Goal: Task Accomplishment & Management: Use online tool/utility

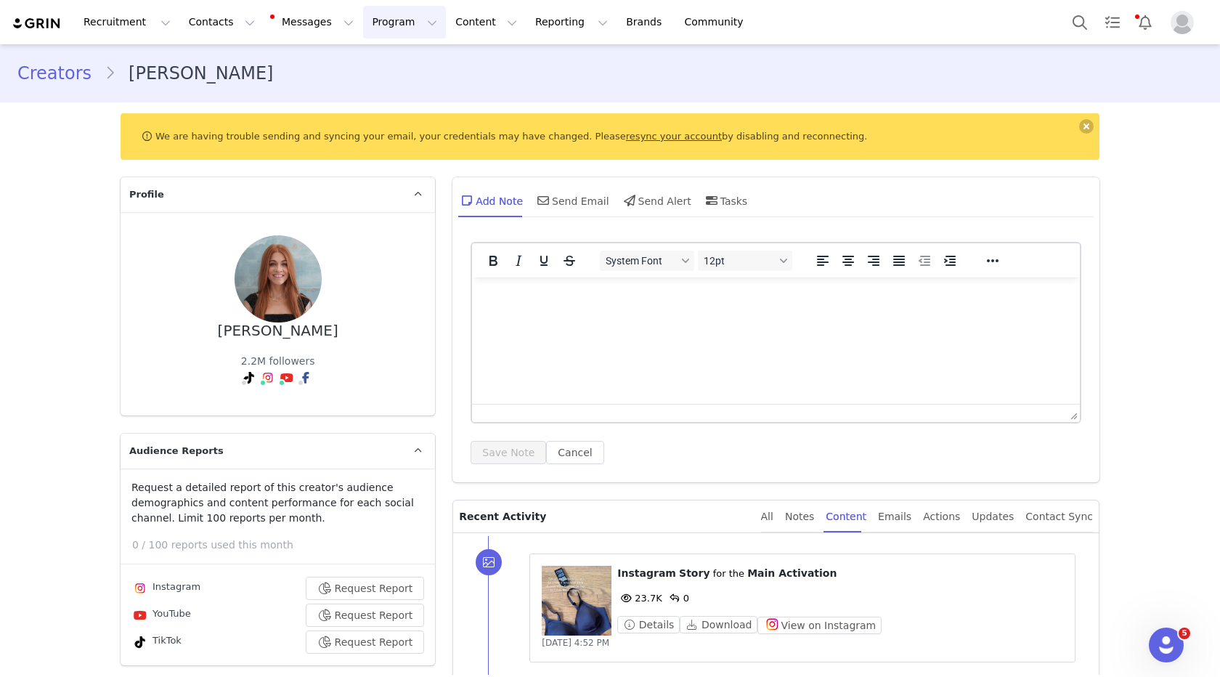
click at [363, 36] on button "Program Program" at bounding box center [404, 22] width 83 height 33
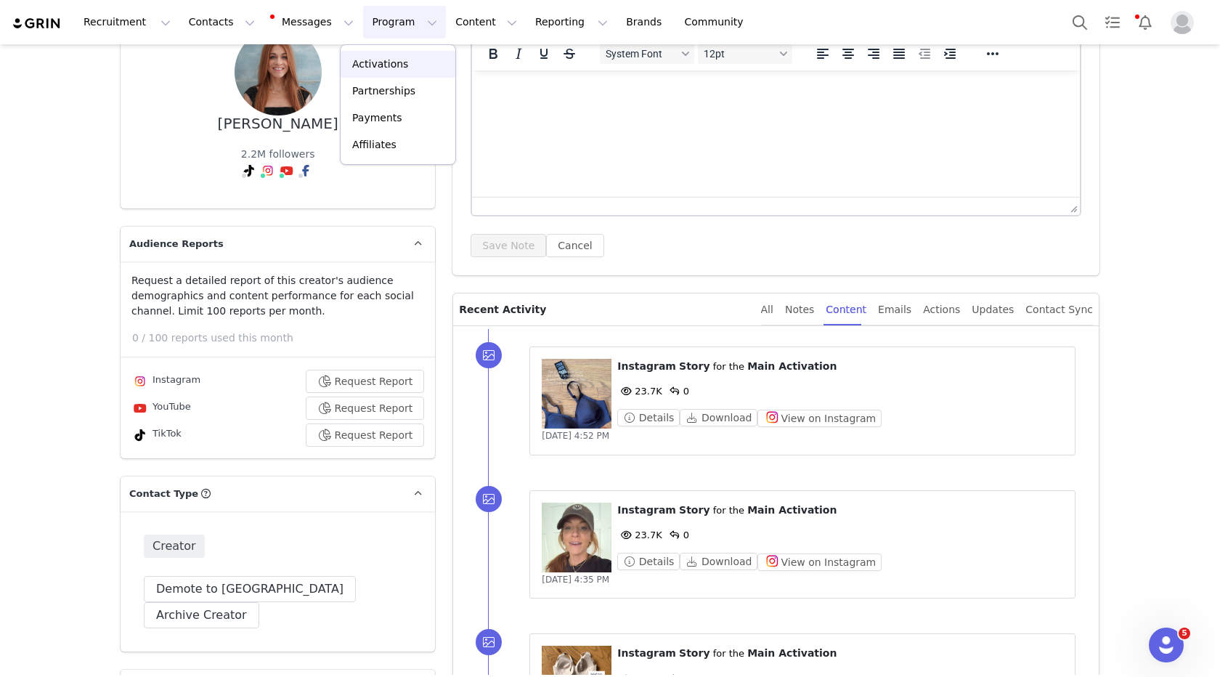
click at [373, 64] on p "Activations" at bounding box center [380, 64] width 56 height 15
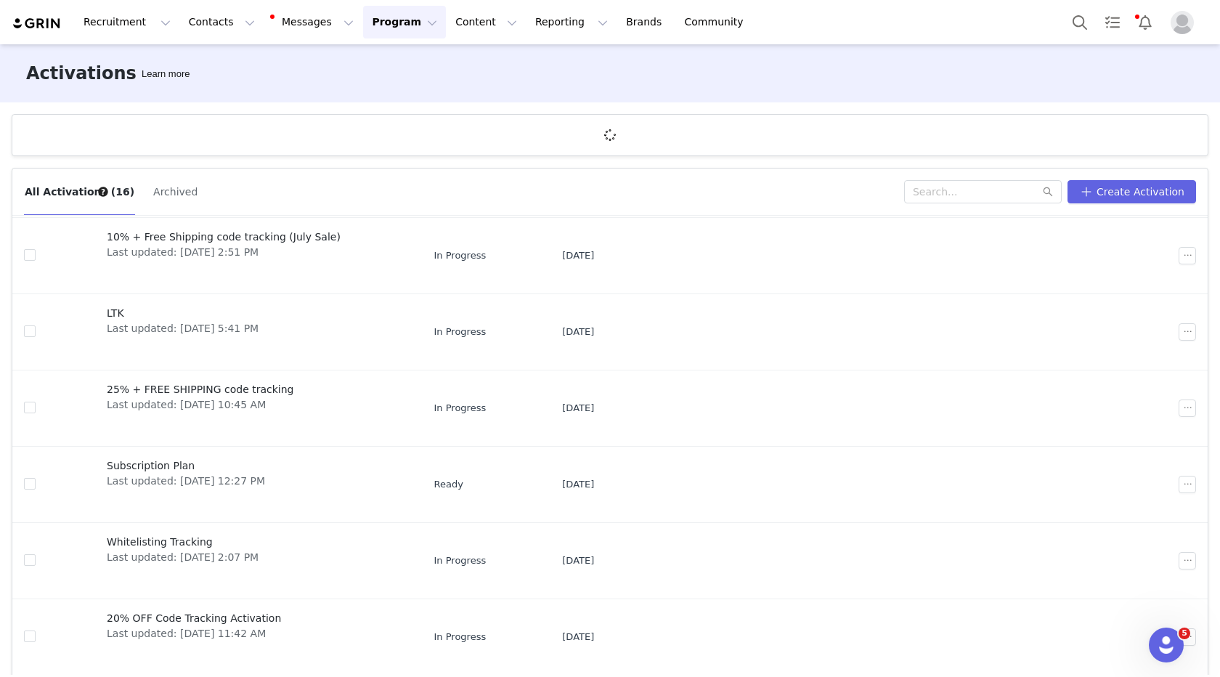
scroll to position [54, 0]
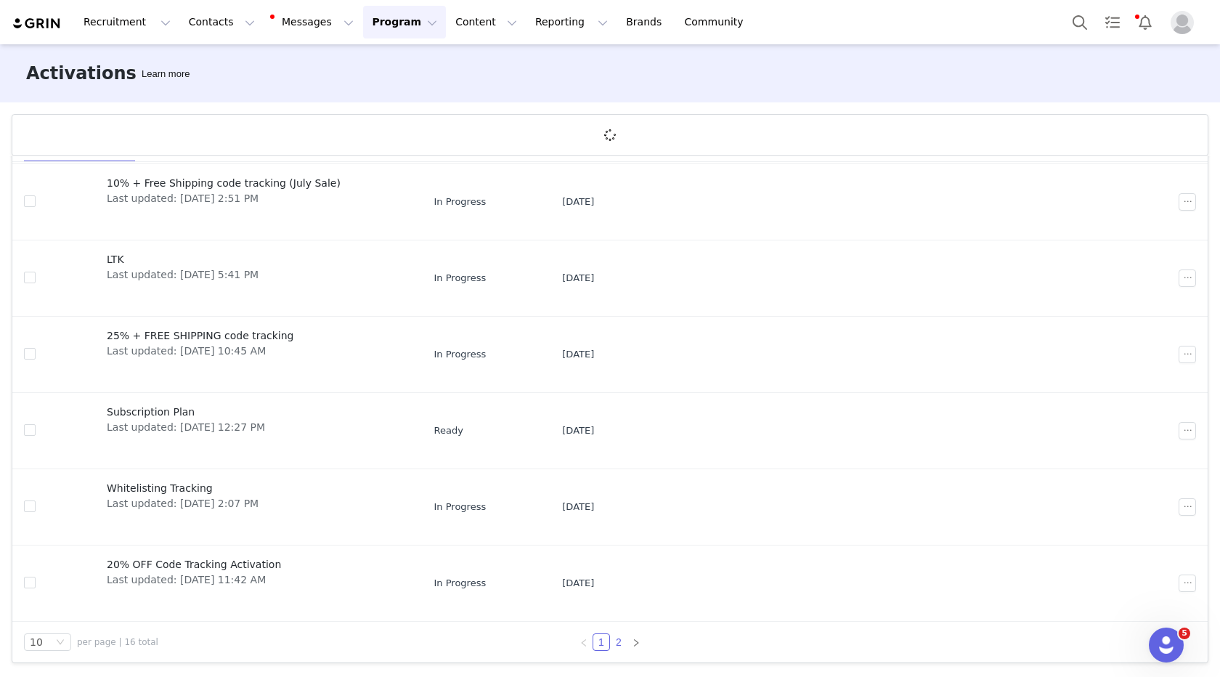
click at [623, 641] on link "2" at bounding box center [619, 642] width 16 height 16
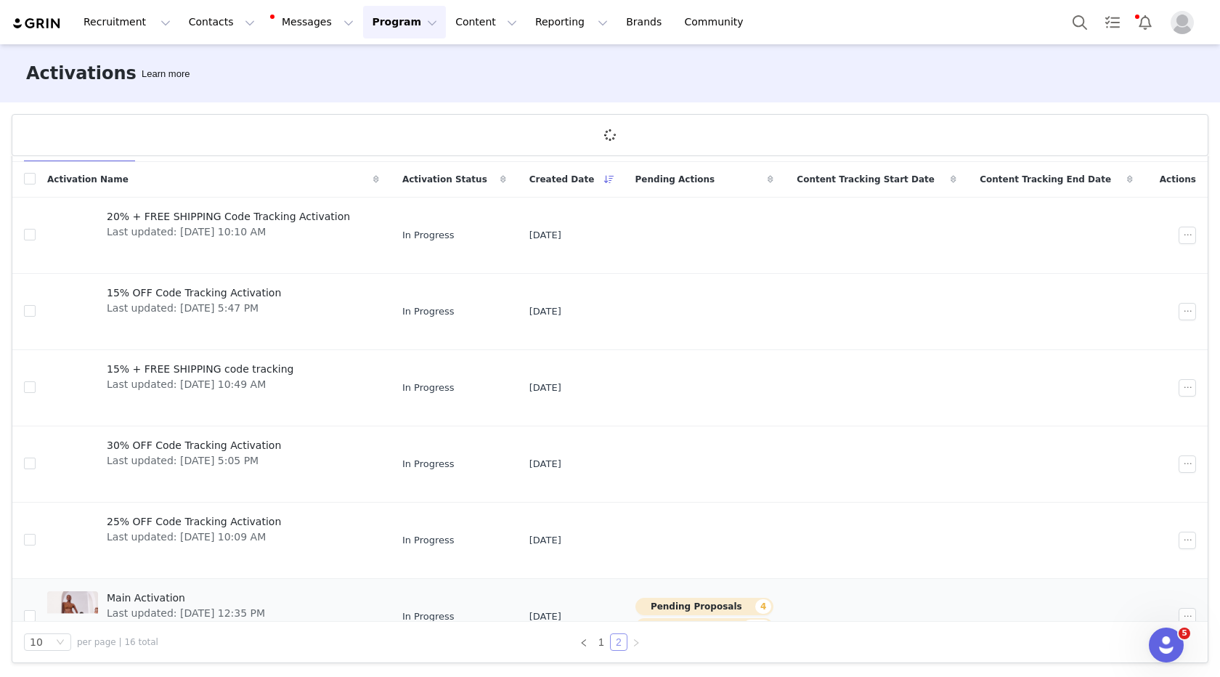
scroll to position [33, 0]
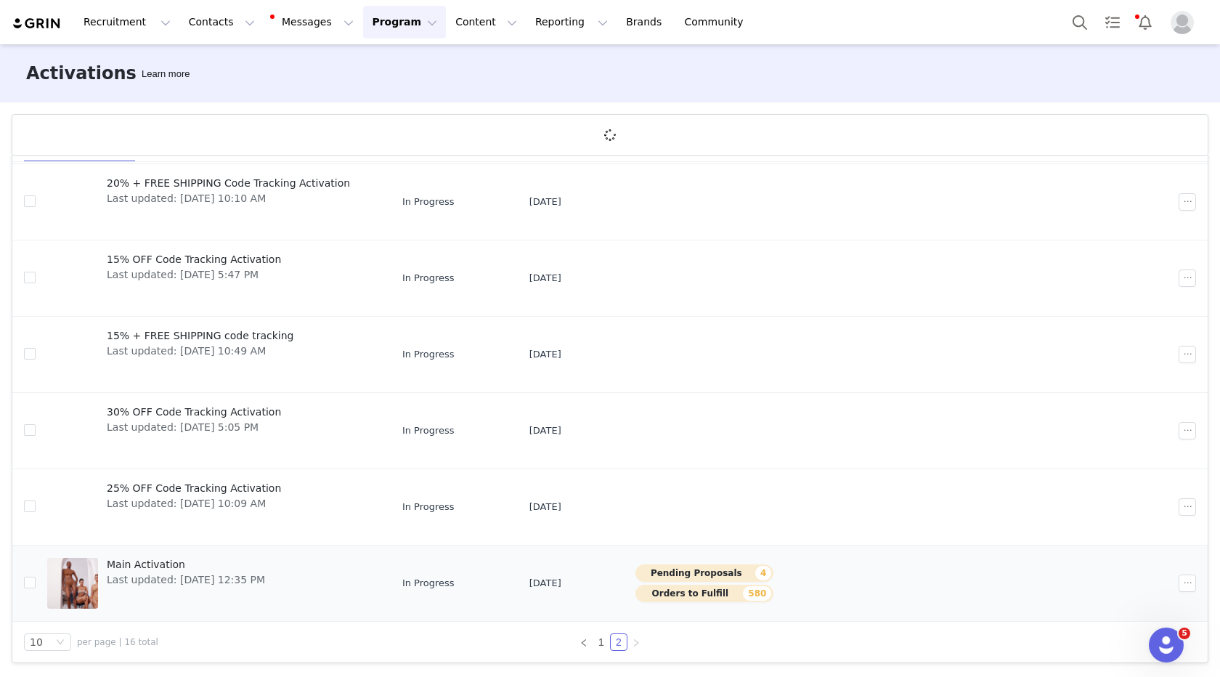
click at [168, 577] on span "Last updated: [DATE] 12:35 PM" at bounding box center [186, 579] width 158 height 15
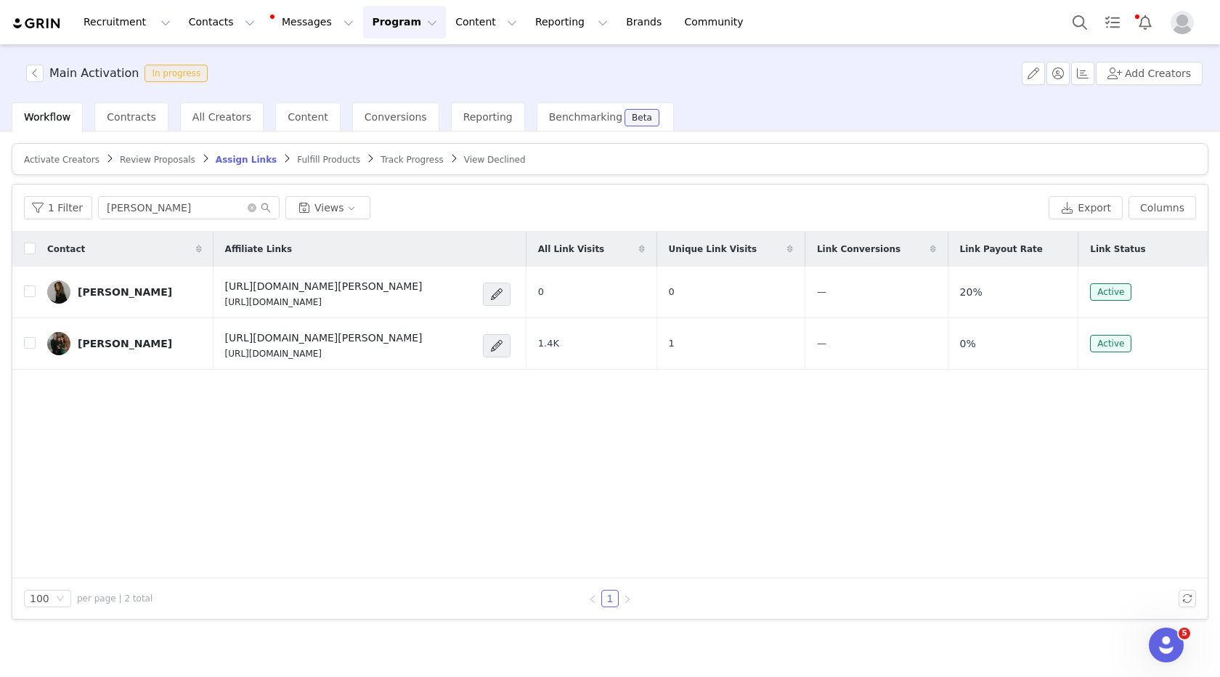
click at [179, 192] on div "1 Filter [PERSON_NAME] Views Export Columns" at bounding box center [610, 207] width 1196 height 47
click at [179, 202] on input "[PERSON_NAME]" at bounding box center [189, 207] width 182 height 23
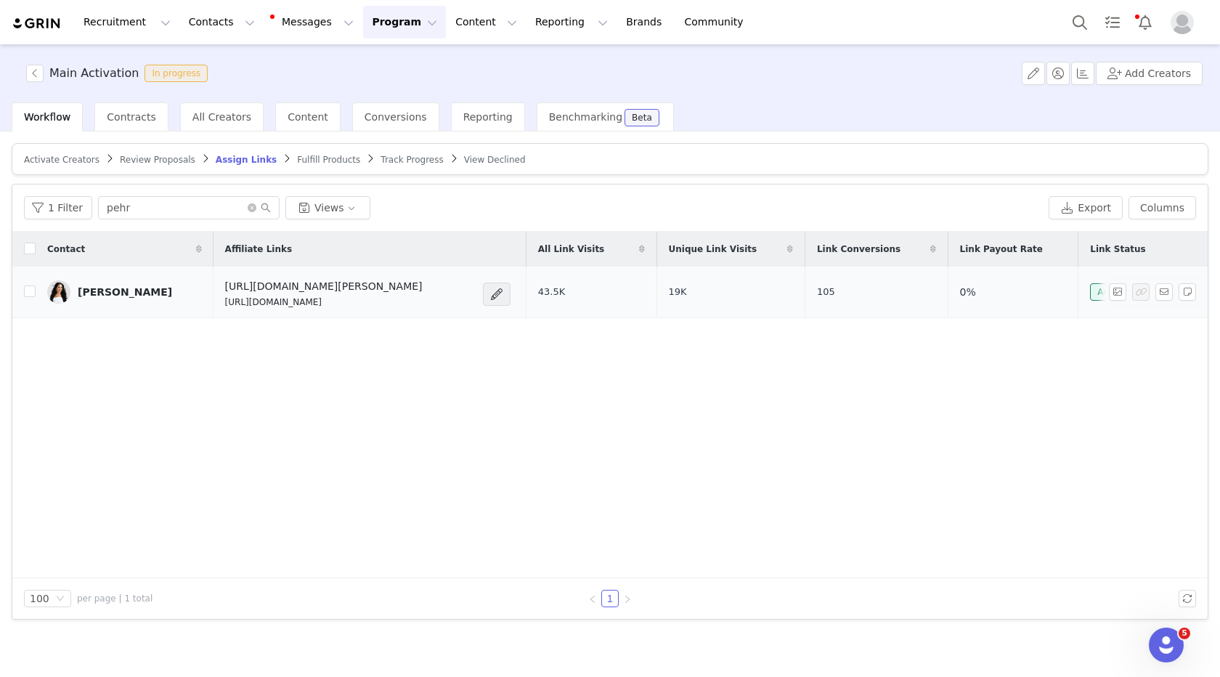
click at [226, 307] on p "[URL][DOMAIN_NAME]" at bounding box center [324, 302] width 198 height 13
copy div "[URL][DOMAIN_NAME]"
click at [168, 202] on input "pehr" at bounding box center [189, 207] width 182 height 23
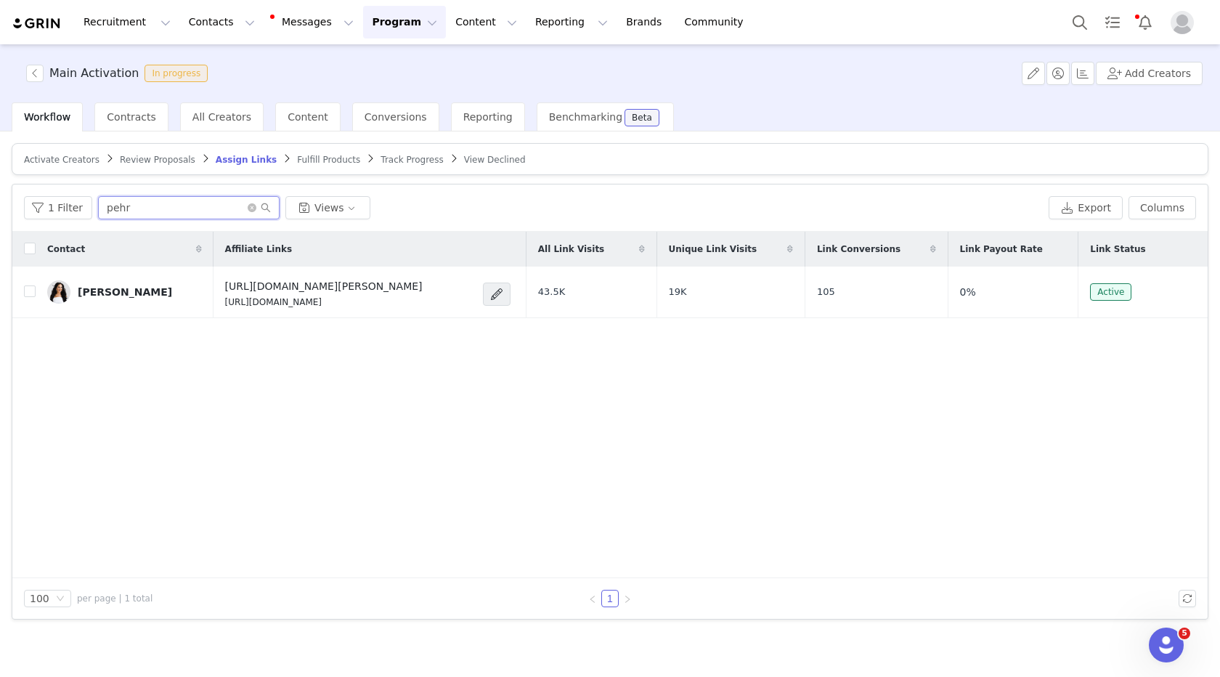
click at [168, 202] on input "pehr" at bounding box center [189, 207] width 182 height 23
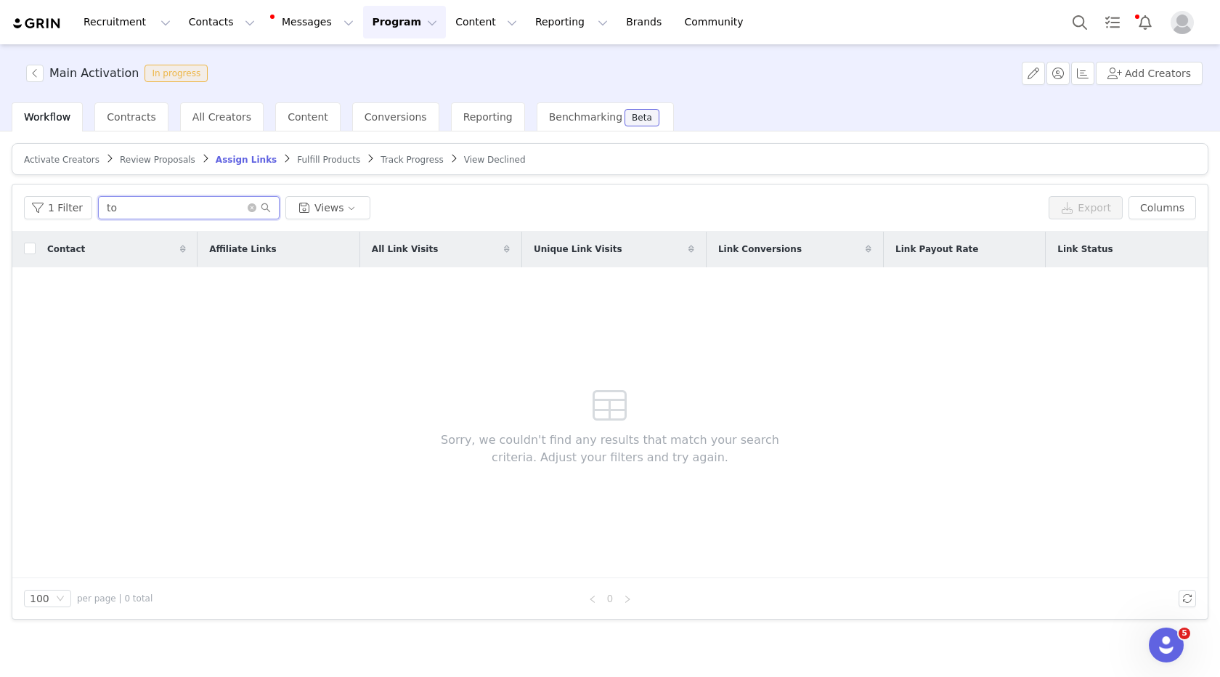
type input "t"
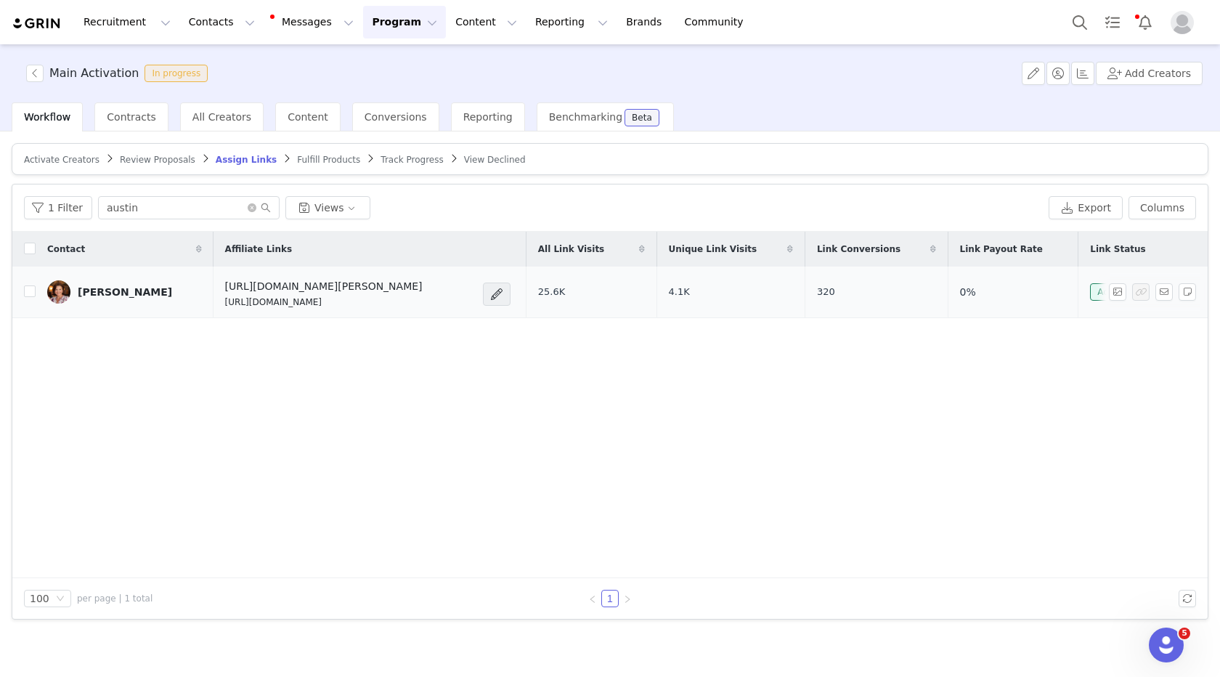
click at [236, 309] on p "[URL][DOMAIN_NAME]" at bounding box center [324, 302] width 198 height 13
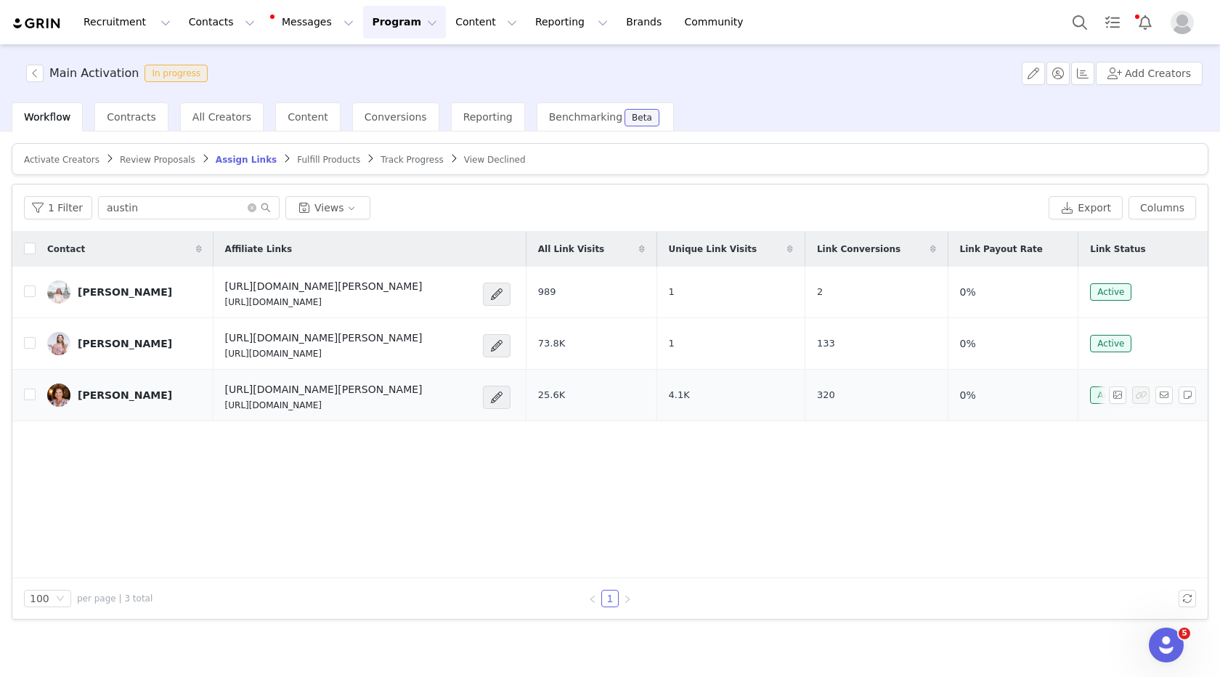
click at [221, 421] on td "[URL][DOMAIN_NAME][PERSON_NAME] [URL][DOMAIN_NAME]" at bounding box center [370, 396] width 313 height 52
click at [225, 412] on p "[URL][DOMAIN_NAME]" at bounding box center [324, 405] width 198 height 13
copy div "[URL][DOMAIN_NAME]"
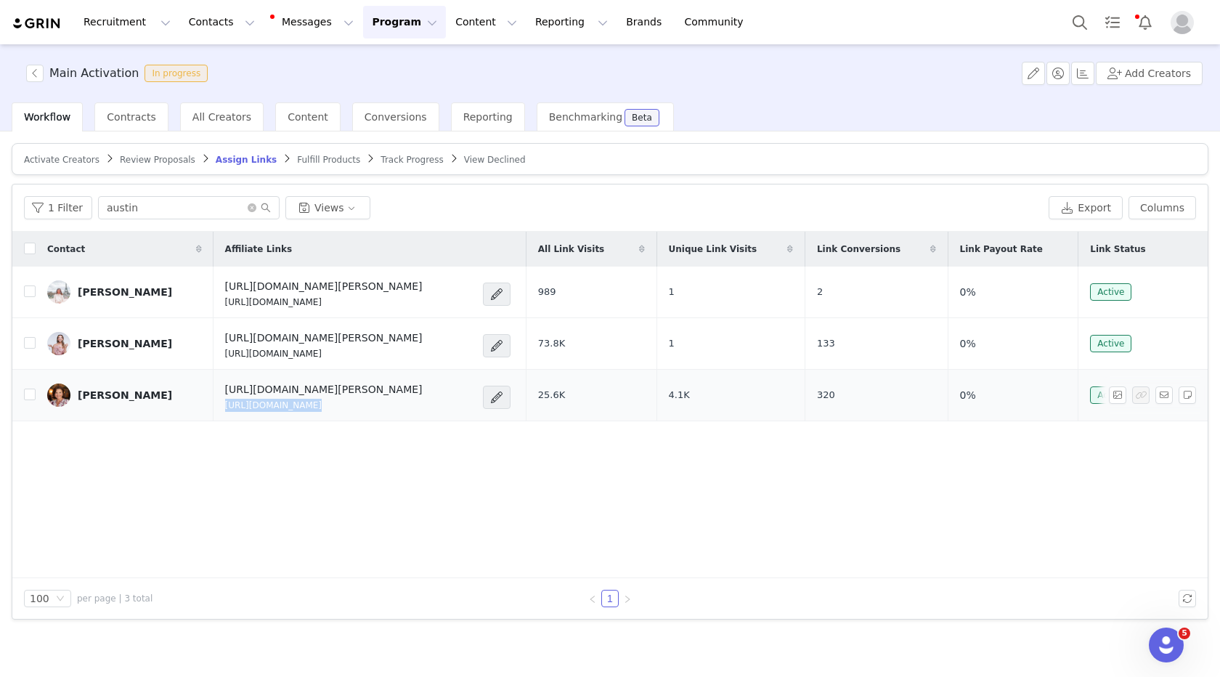
click at [225, 412] on p "[URL][DOMAIN_NAME]" at bounding box center [324, 405] width 198 height 13
click at [158, 216] on input "austin" at bounding box center [189, 207] width 182 height 23
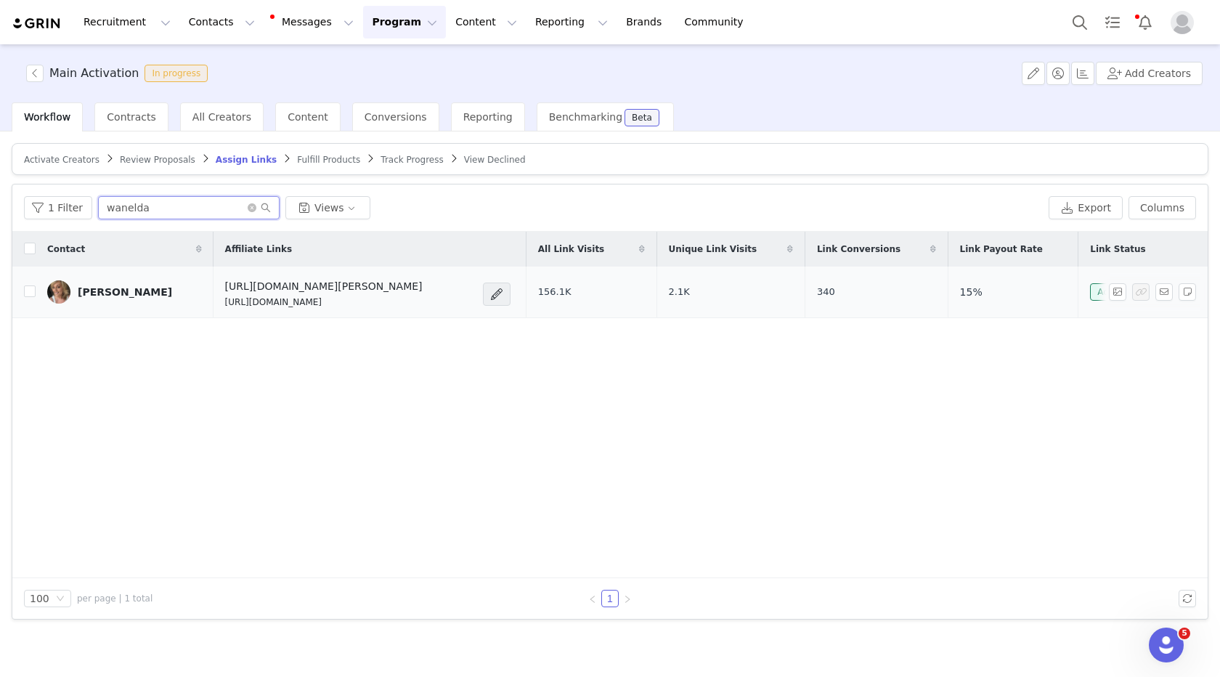
type input "wanelda"
click at [227, 309] on p "[URL][DOMAIN_NAME]" at bounding box center [324, 302] width 198 height 13
copy div "[URL][DOMAIN_NAME]"
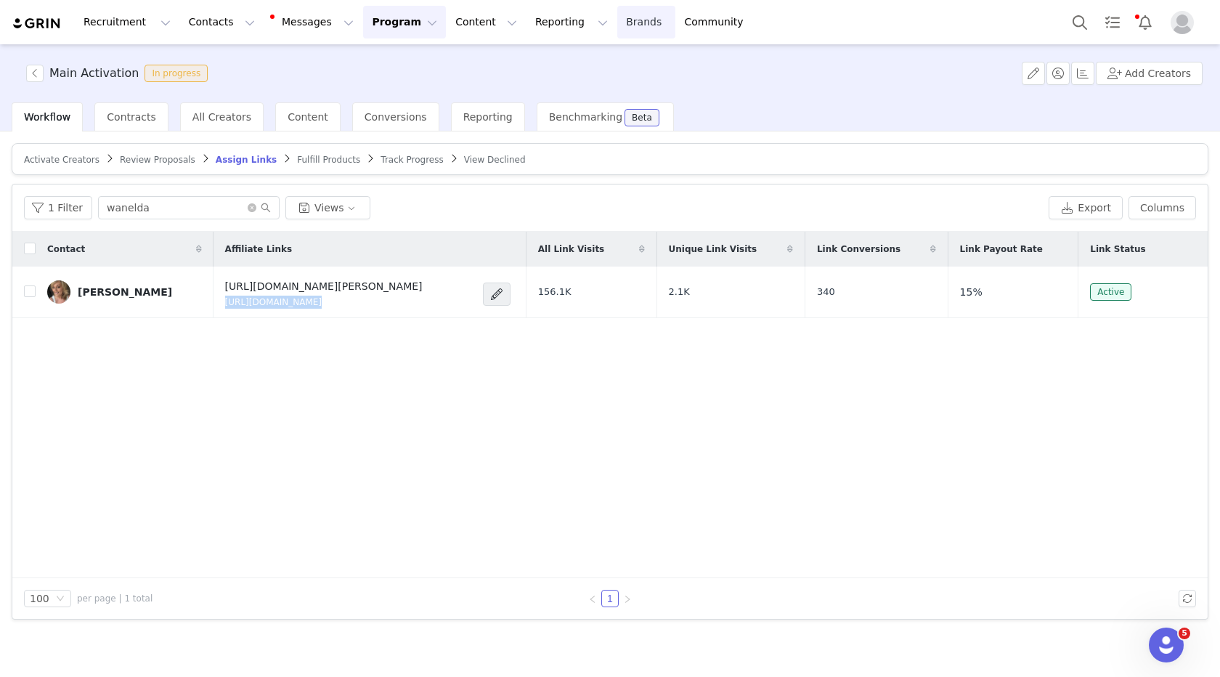
click at [617, 18] on link "Brands Brands" at bounding box center [645, 22] width 57 height 33
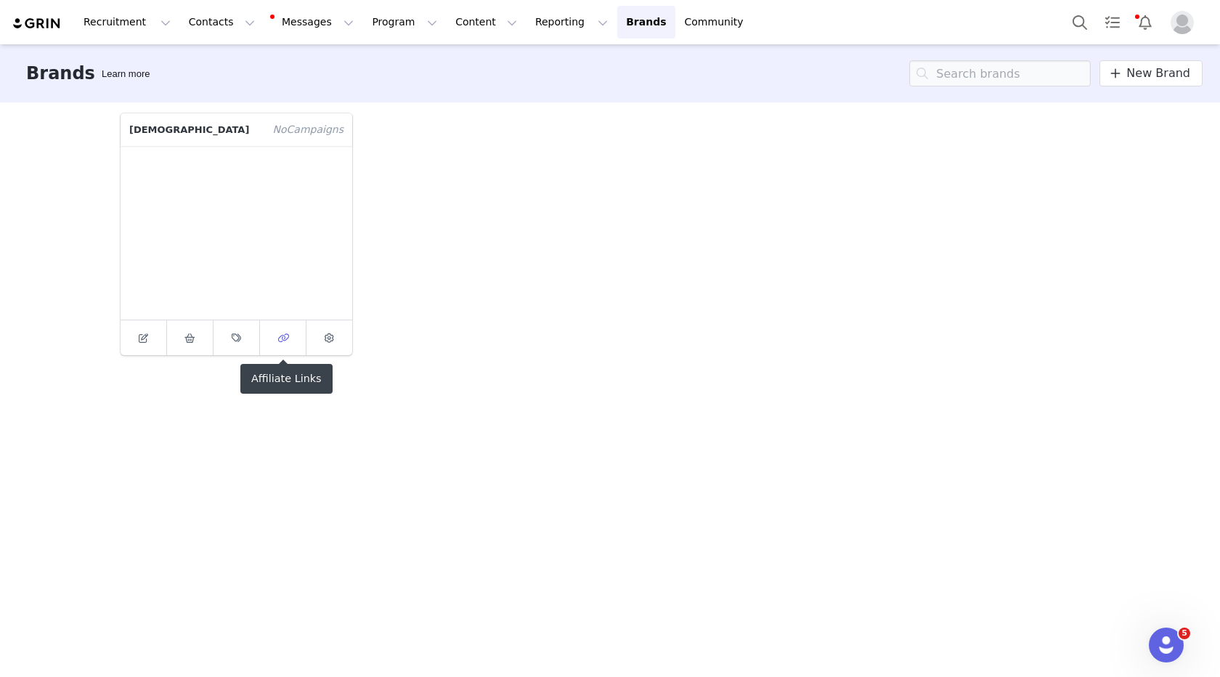
click at [282, 333] on icon at bounding box center [283, 337] width 12 height 9
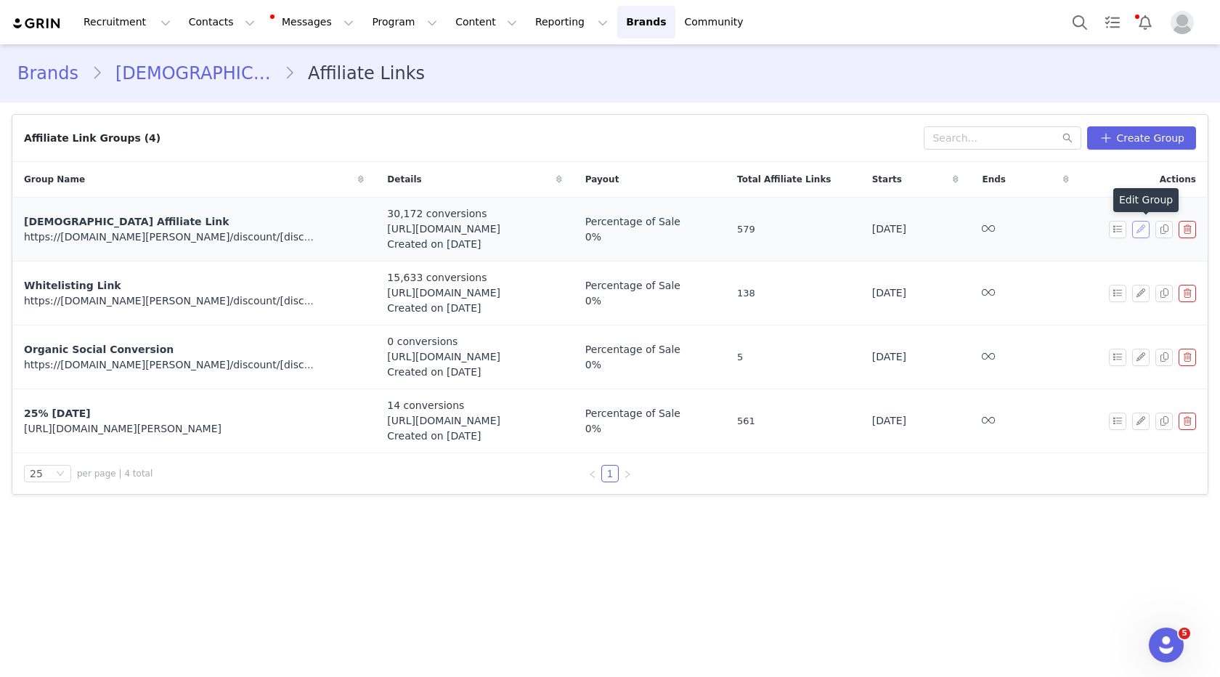
click at [1140, 230] on button "button" at bounding box center [1140, 229] width 17 height 17
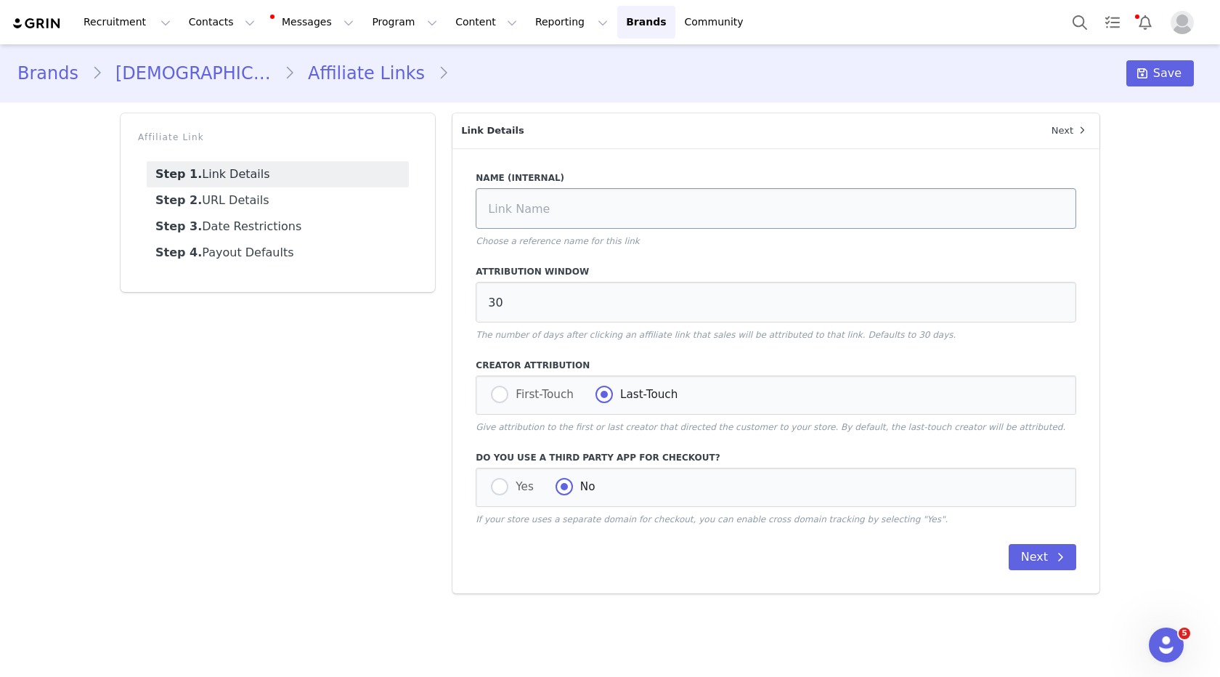
type input "[DEMOGRAPHIC_DATA] Affiliate Link"
type input "https://[DOMAIN_NAME][PERSON_NAME]/discount/[discount_code_group_10007105]?redi…"
type input "[instagram_username]"
click at [261, 196] on link "Step 2. URL Details" at bounding box center [278, 200] width 262 height 26
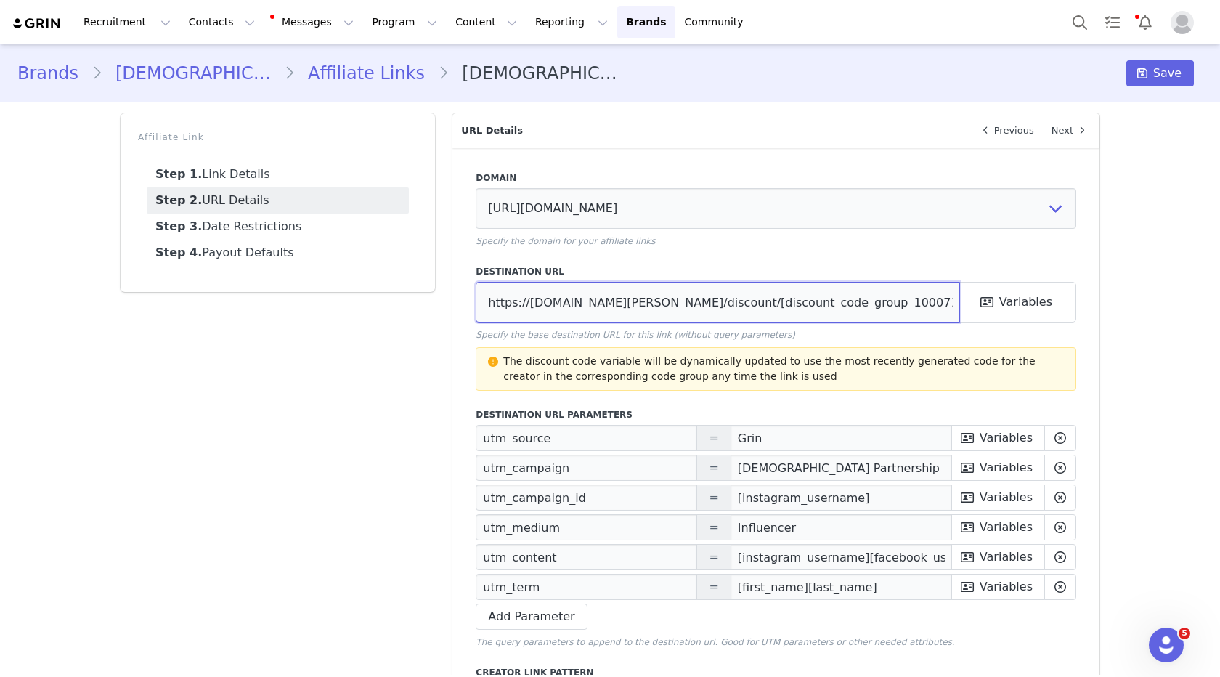
click at [888, 299] on input "https://[DOMAIN_NAME][PERSON_NAME]/discount/[discount_code_group_10007105]?redi…" at bounding box center [718, 302] width 484 height 41
click at [691, 293] on input "https://[DOMAIN_NAME][PERSON_NAME]/discount/[discount_code_group_10007105]?redi…" at bounding box center [718, 302] width 484 height 41
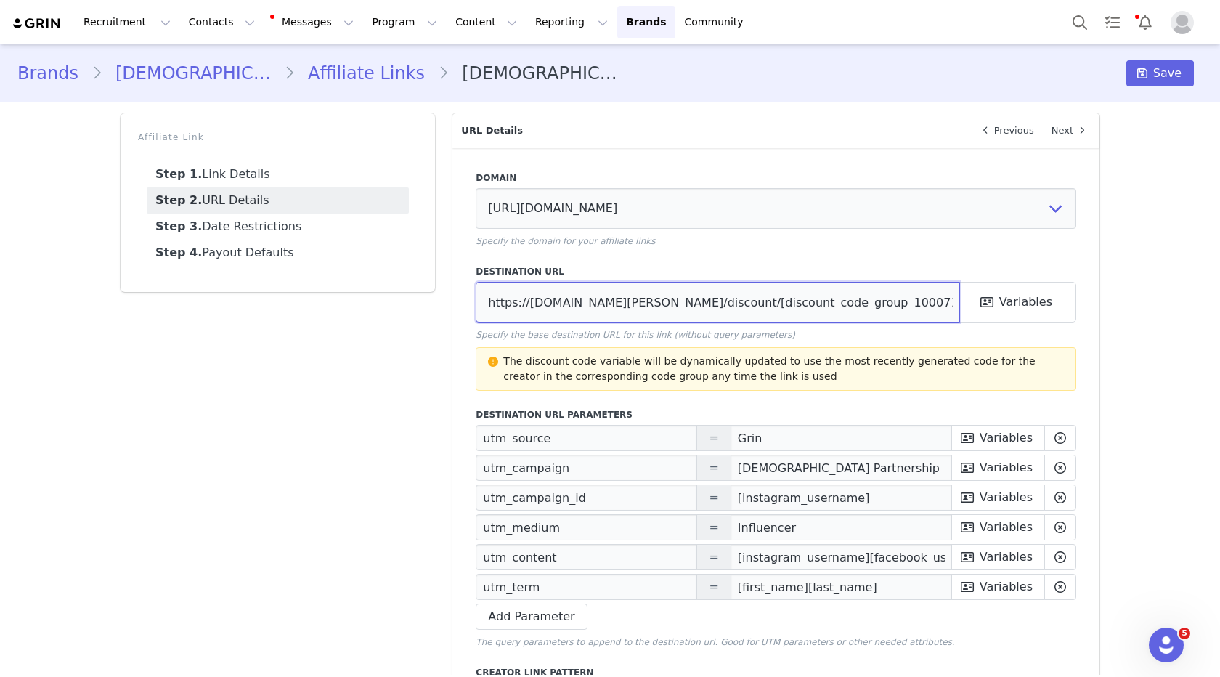
click at [691, 293] on input "https://[DOMAIN_NAME][PERSON_NAME]/discount/[discount_code_group_10007105]?redi…" at bounding box center [718, 302] width 484 height 41
paste input "collections/seamless-underwear"
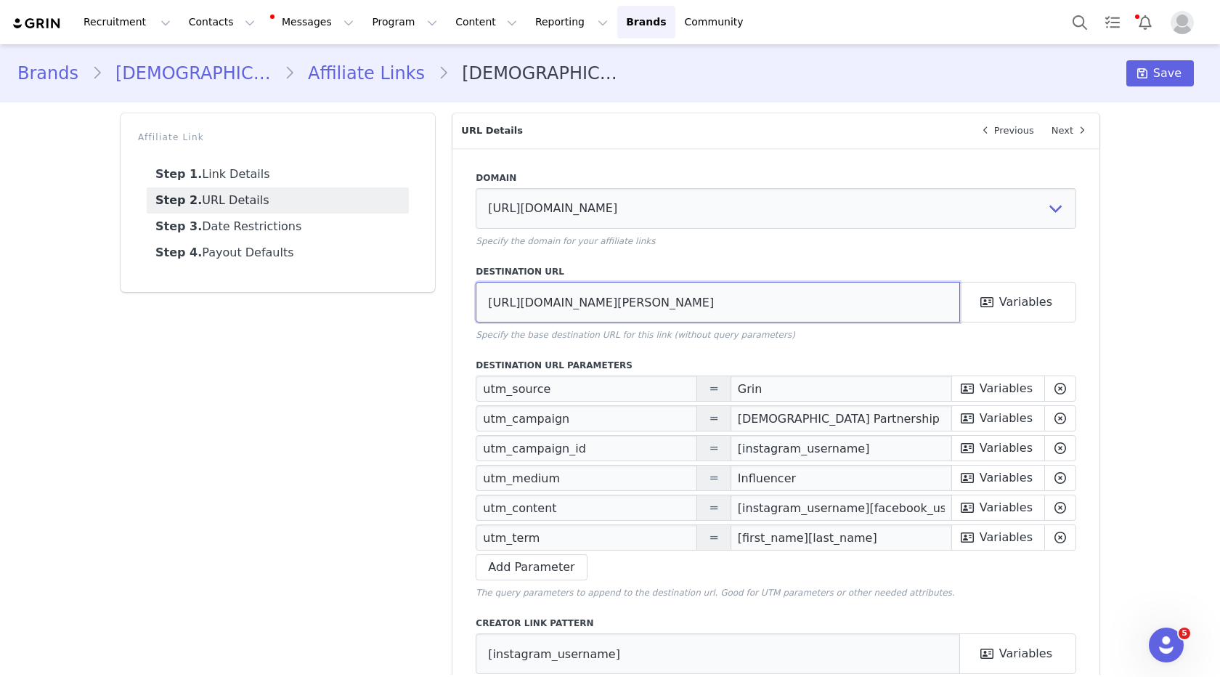
type input "[URL][DOMAIN_NAME][PERSON_NAME]"
click at [1164, 82] on button "Save" at bounding box center [1161, 73] width 68 height 26
click at [1163, 75] on div "Save" at bounding box center [1161, 73] width 68 height 26
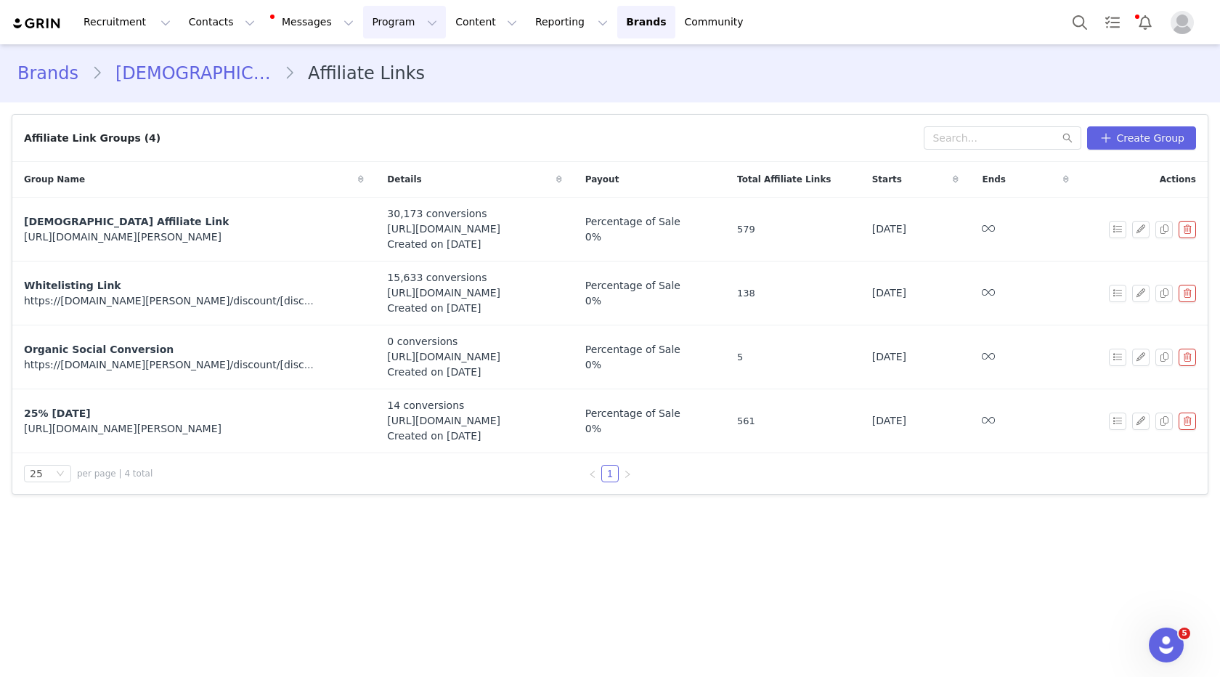
click at [376, 21] on button "Program Program" at bounding box center [404, 22] width 83 height 33
click at [392, 65] on p "Activations" at bounding box center [380, 64] width 56 height 15
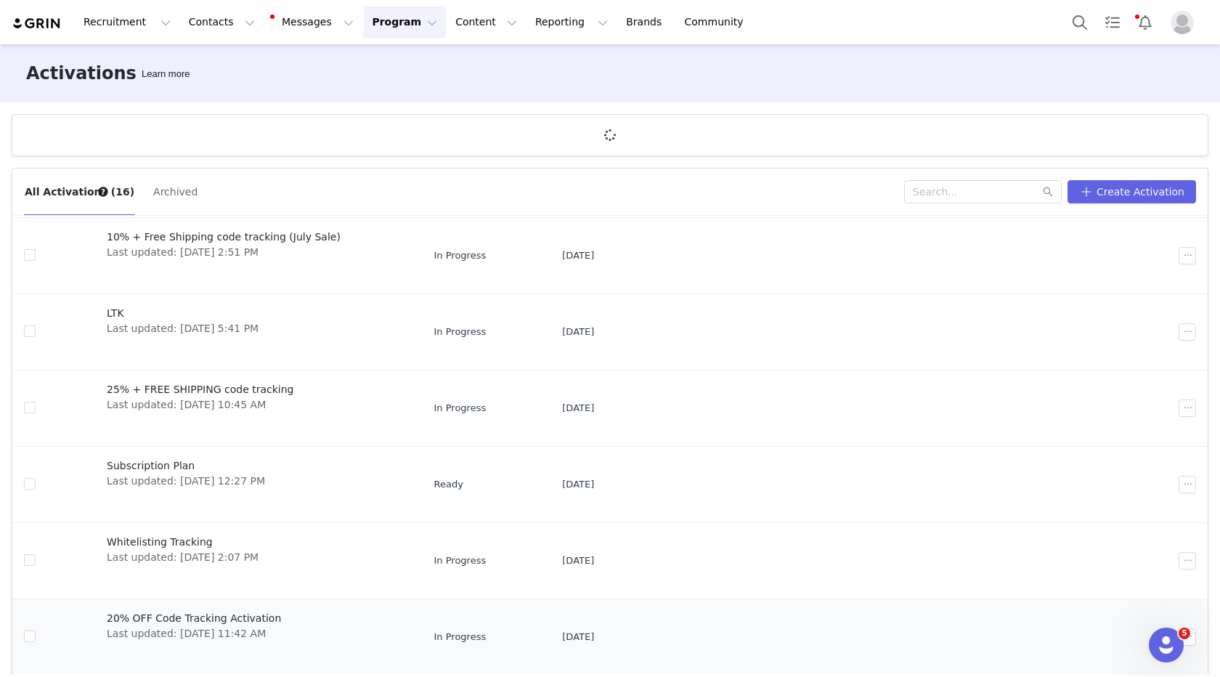
scroll to position [54, 0]
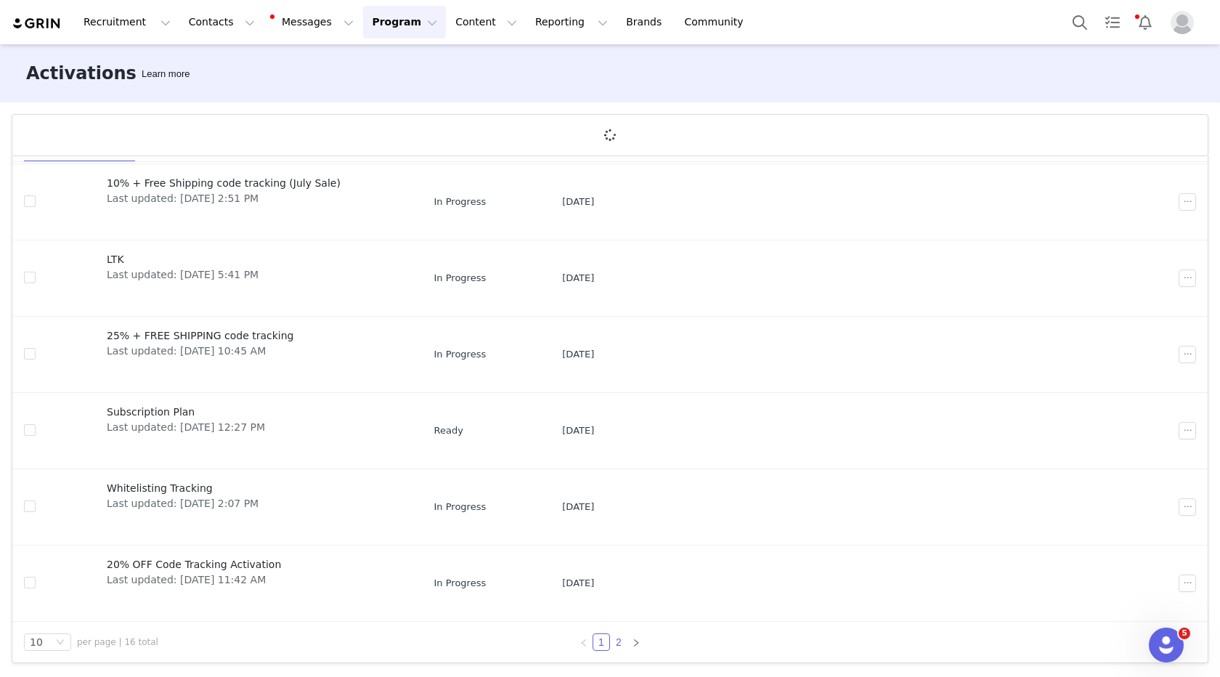
click at [615, 641] on link "2" at bounding box center [619, 642] width 16 height 16
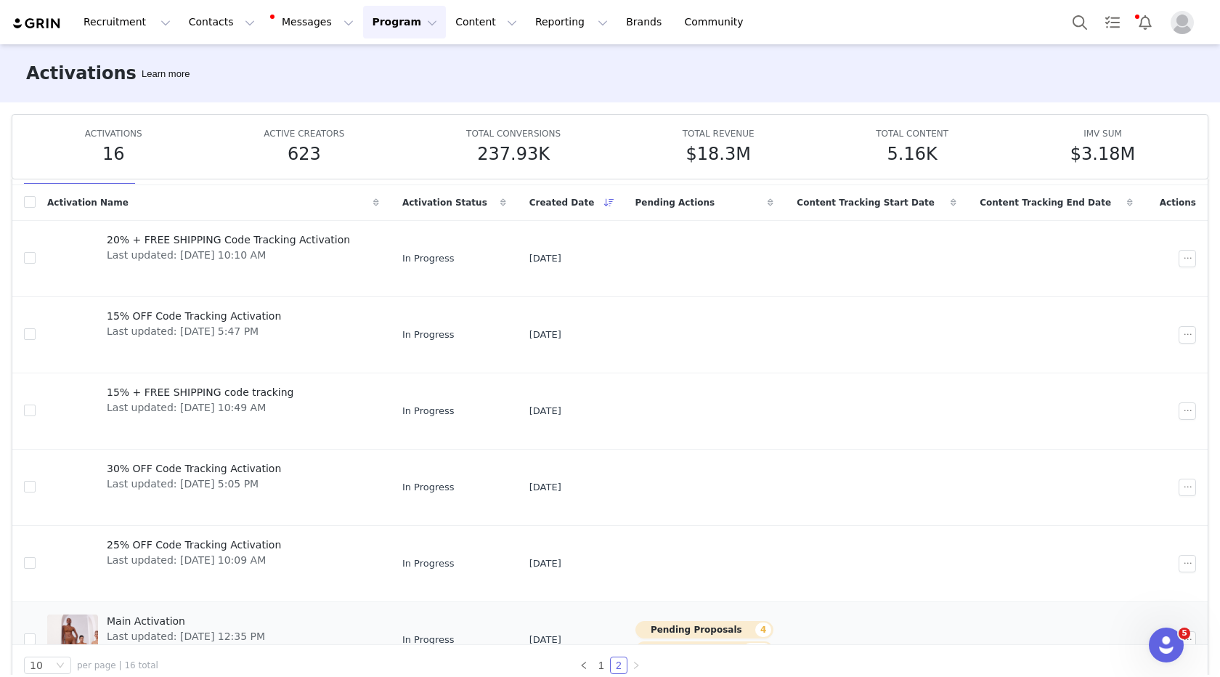
click at [166, 628] on span "Main Activation" at bounding box center [186, 621] width 158 height 15
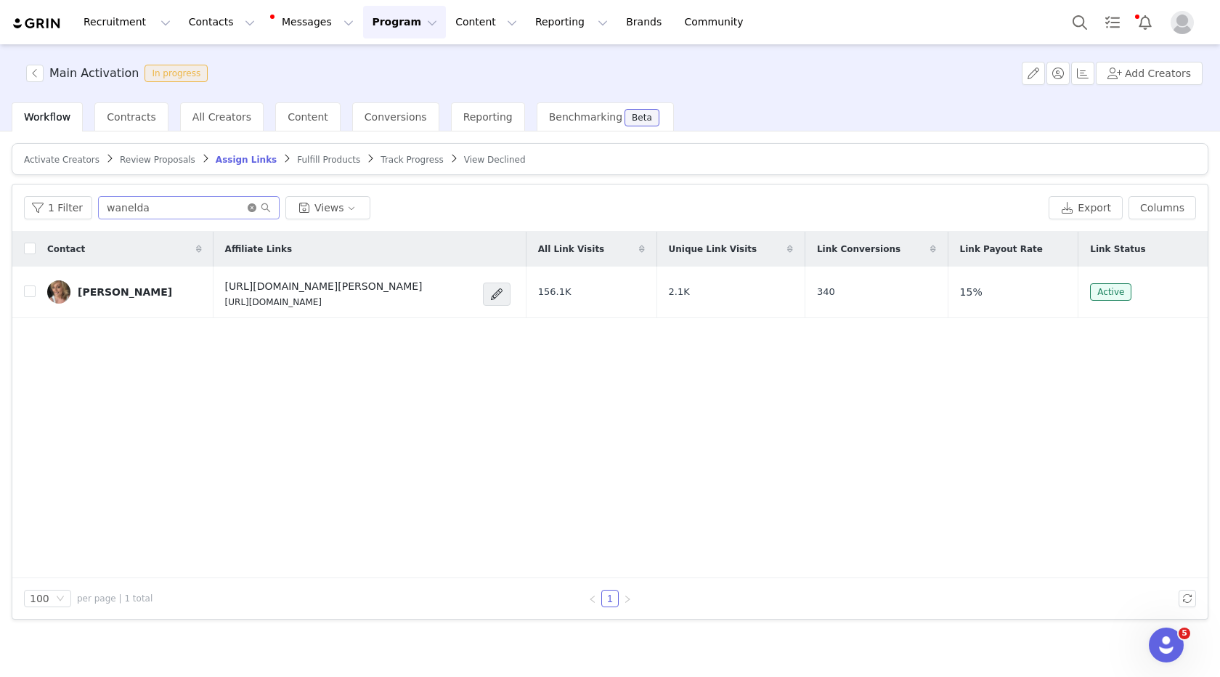
click at [250, 208] on icon "icon: close-circle" at bounding box center [252, 207] width 9 height 9
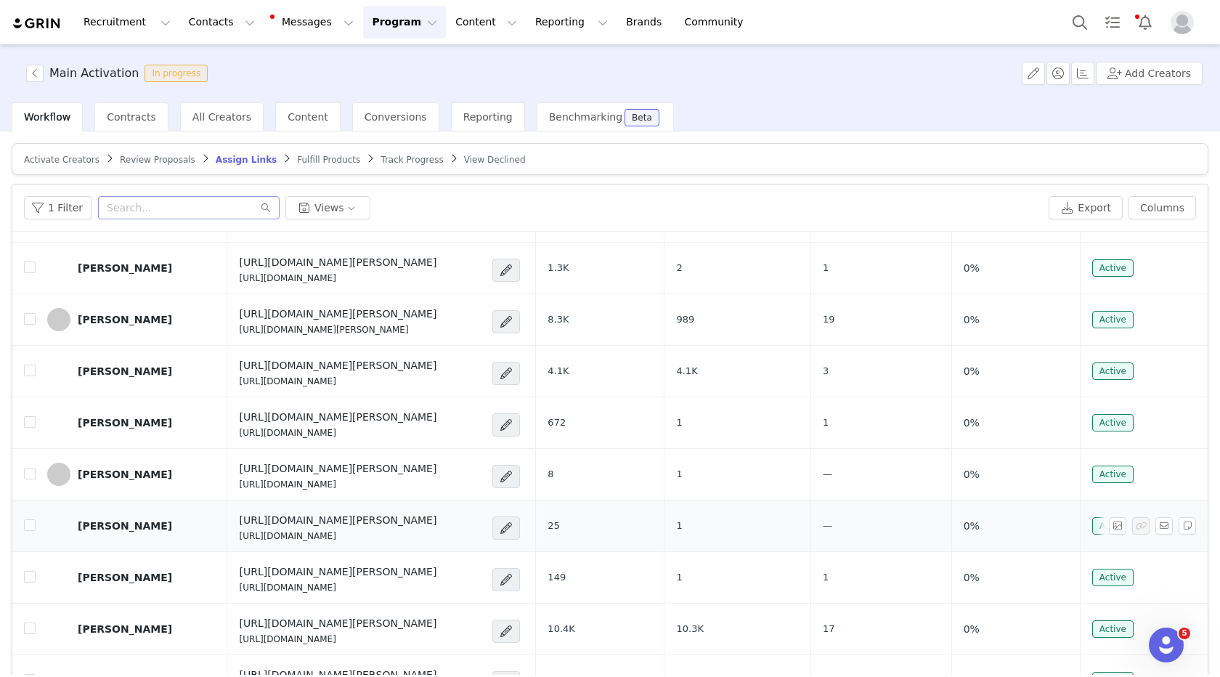
scroll to position [1635, 0]
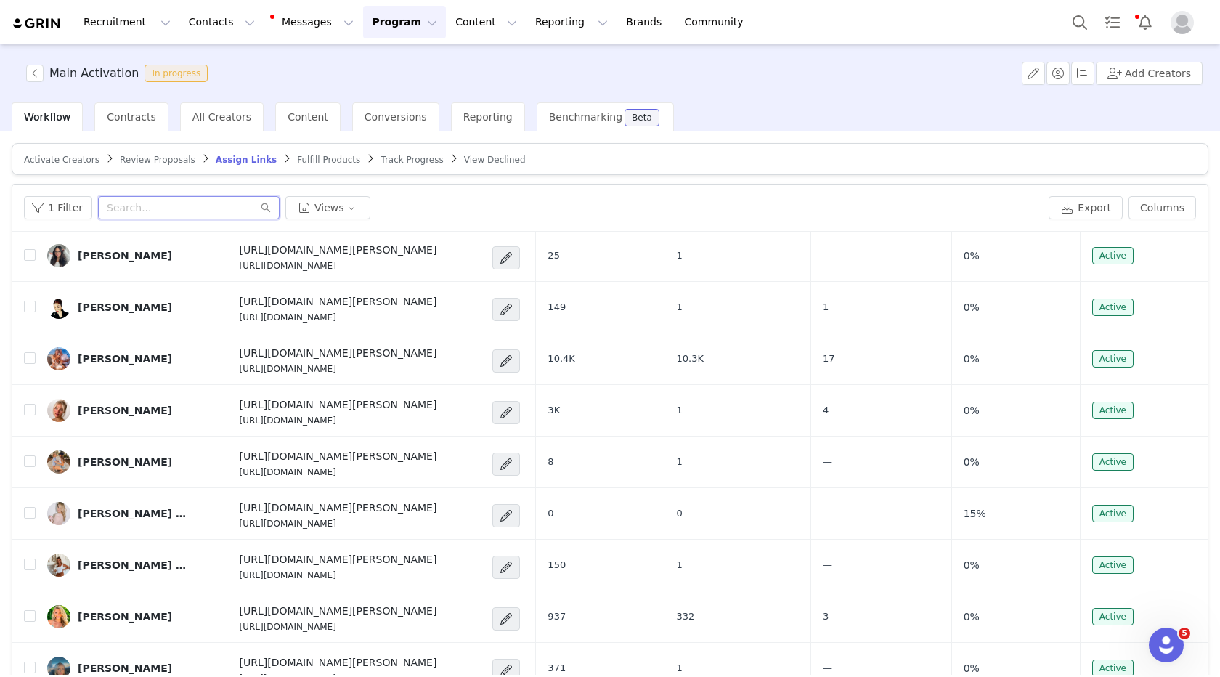
click at [161, 204] on input "text" at bounding box center [189, 207] width 182 height 23
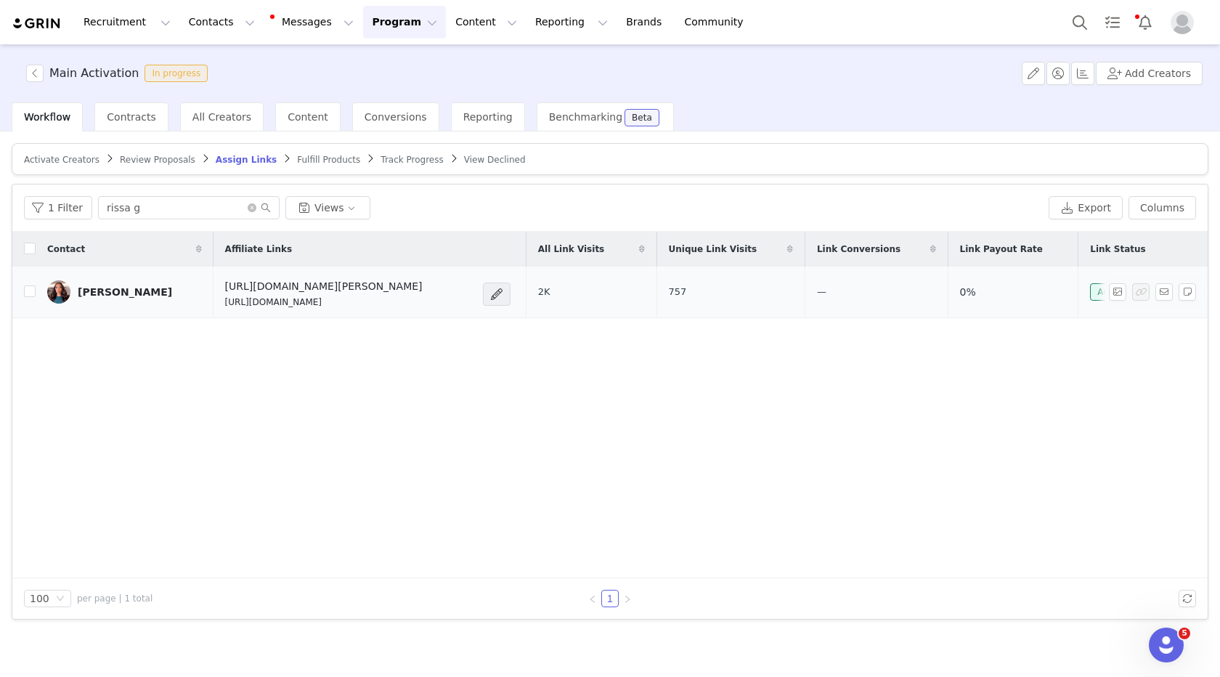
click at [260, 301] on p "[URL][DOMAIN_NAME]" at bounding box center [324, 302] width 198 height 13
copy div "[URL][DOMAIN_NAME]"
click at [152, 192] on div "1 Filter rissa g Views Export Columns" at bounding box center [610, 207] width 1196 height 47
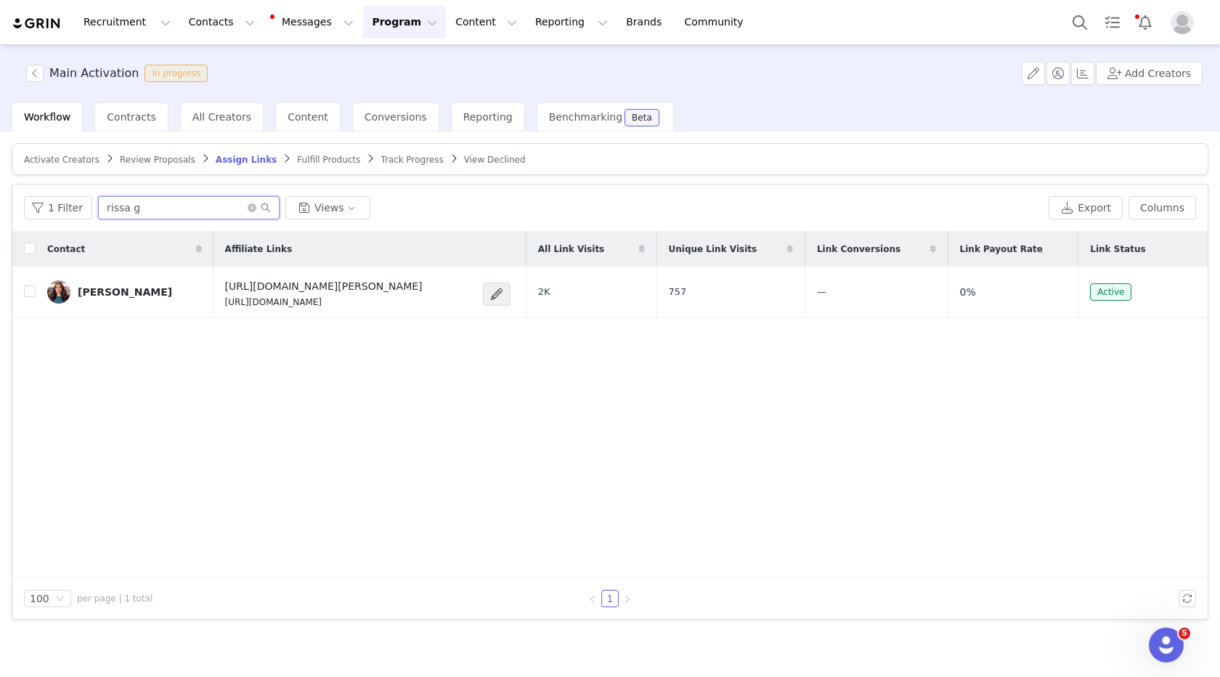
click at [151, 214] on input "rissa g" at bounding box center [189, 207] width 182 height 23
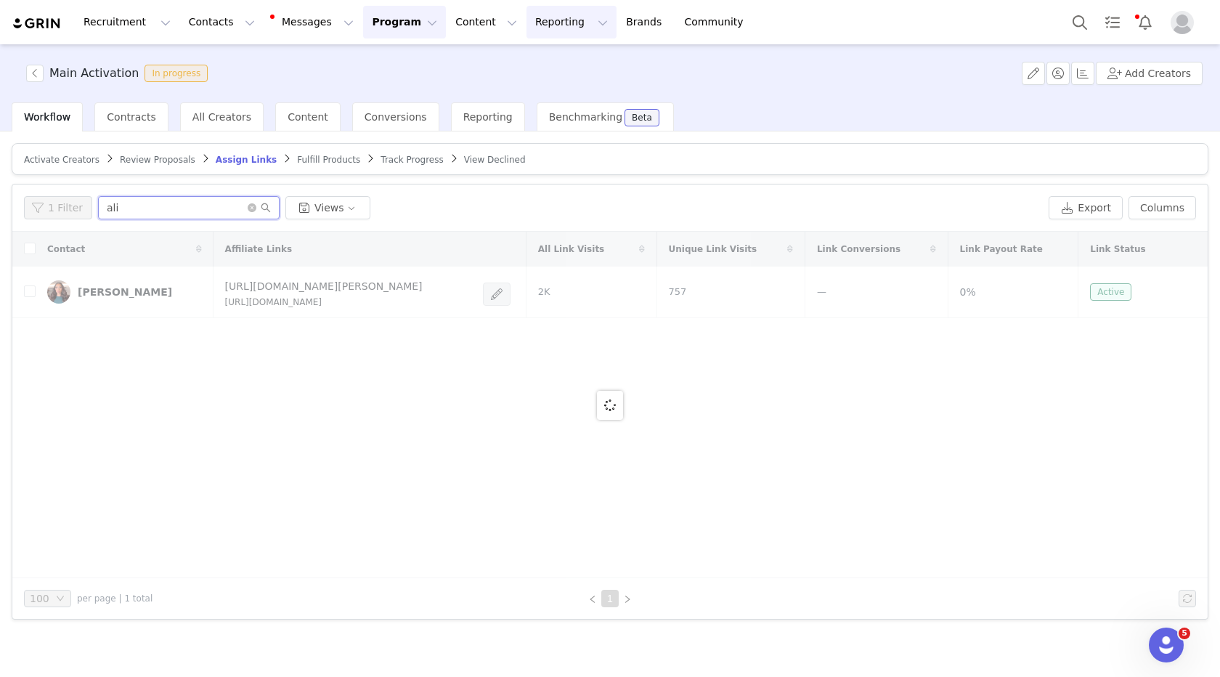
type input "ali"
